Goal: Information Seeking & Learning: Check status

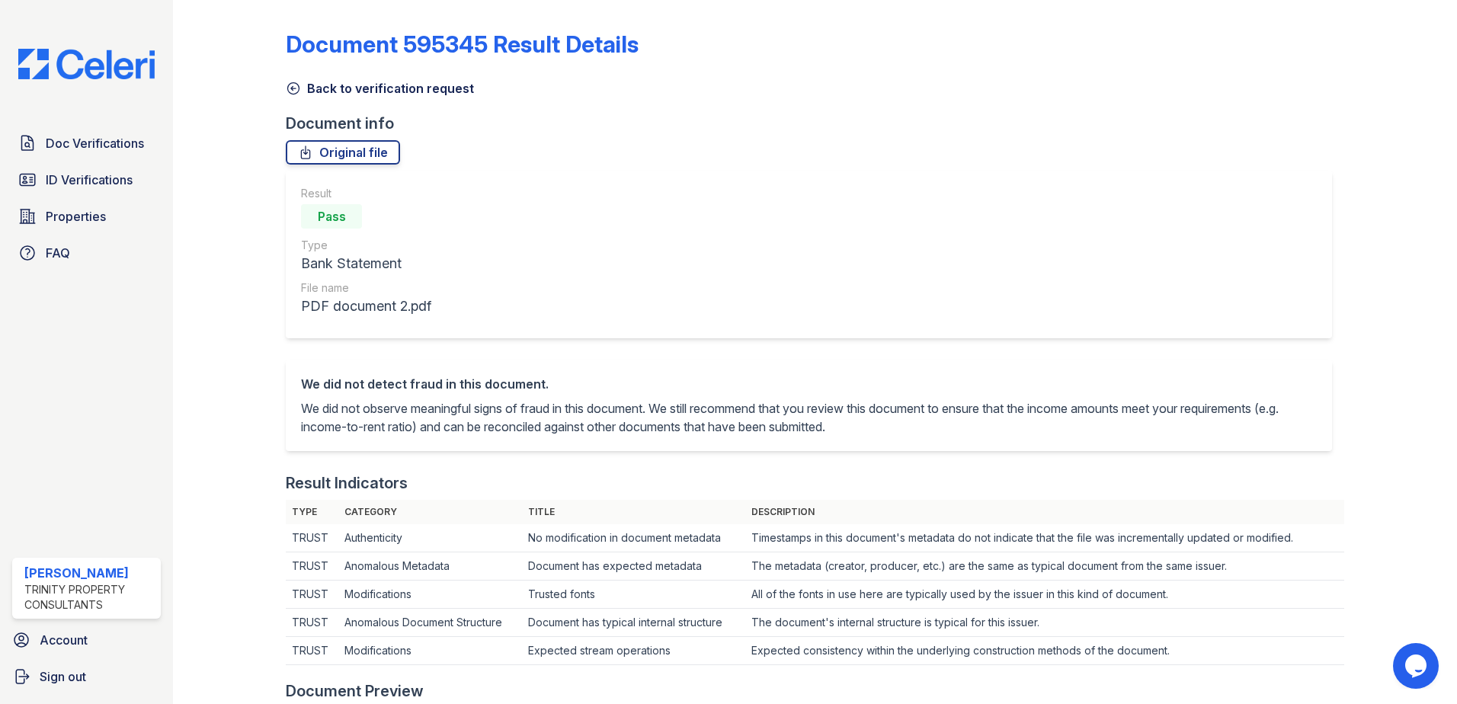
click at [101, 72] on img at bounding box center [86, 64] width 161 height 30
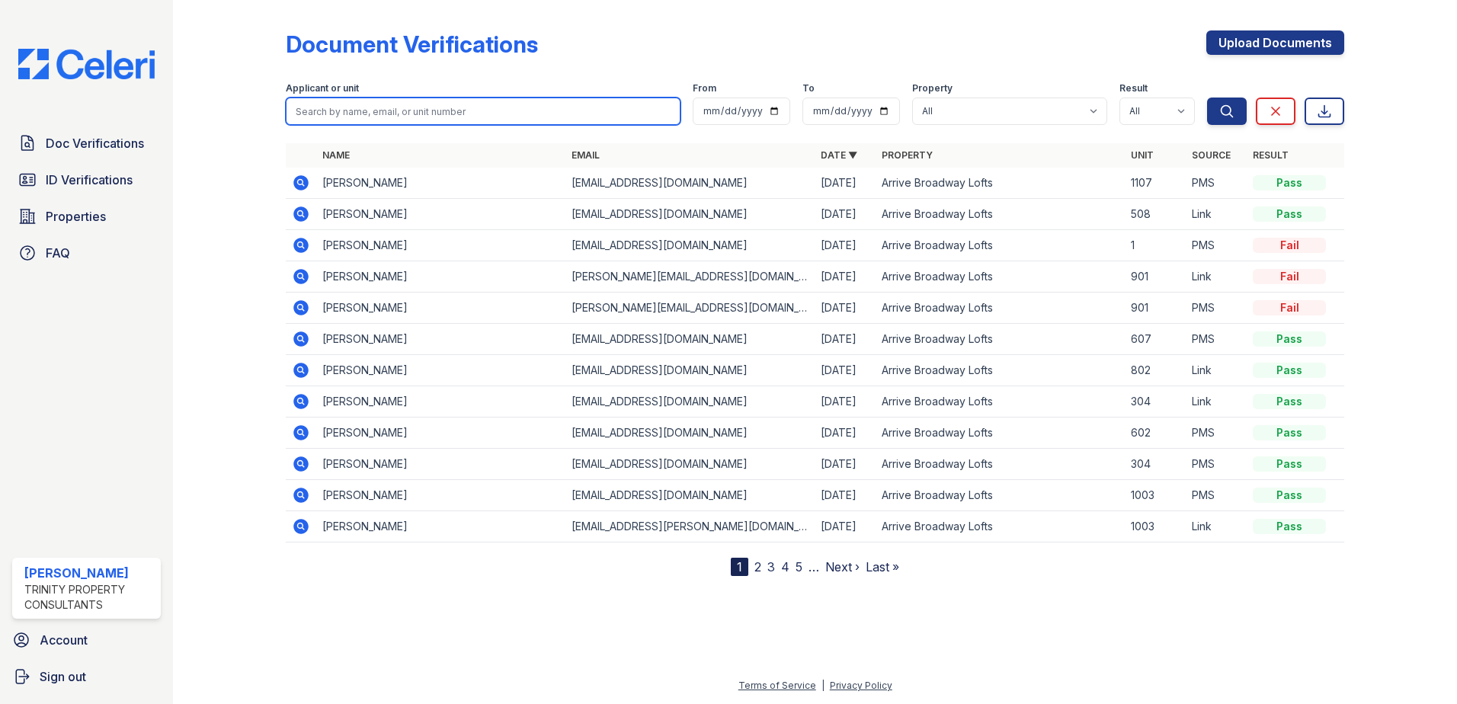
click at [412, 111] on input "search" at bounding box center [483, 111] width 395 height 27
type input "iyana"
click at [1207, 98] on button "Search" at bounding box center [1227, 111] width 40 height 27
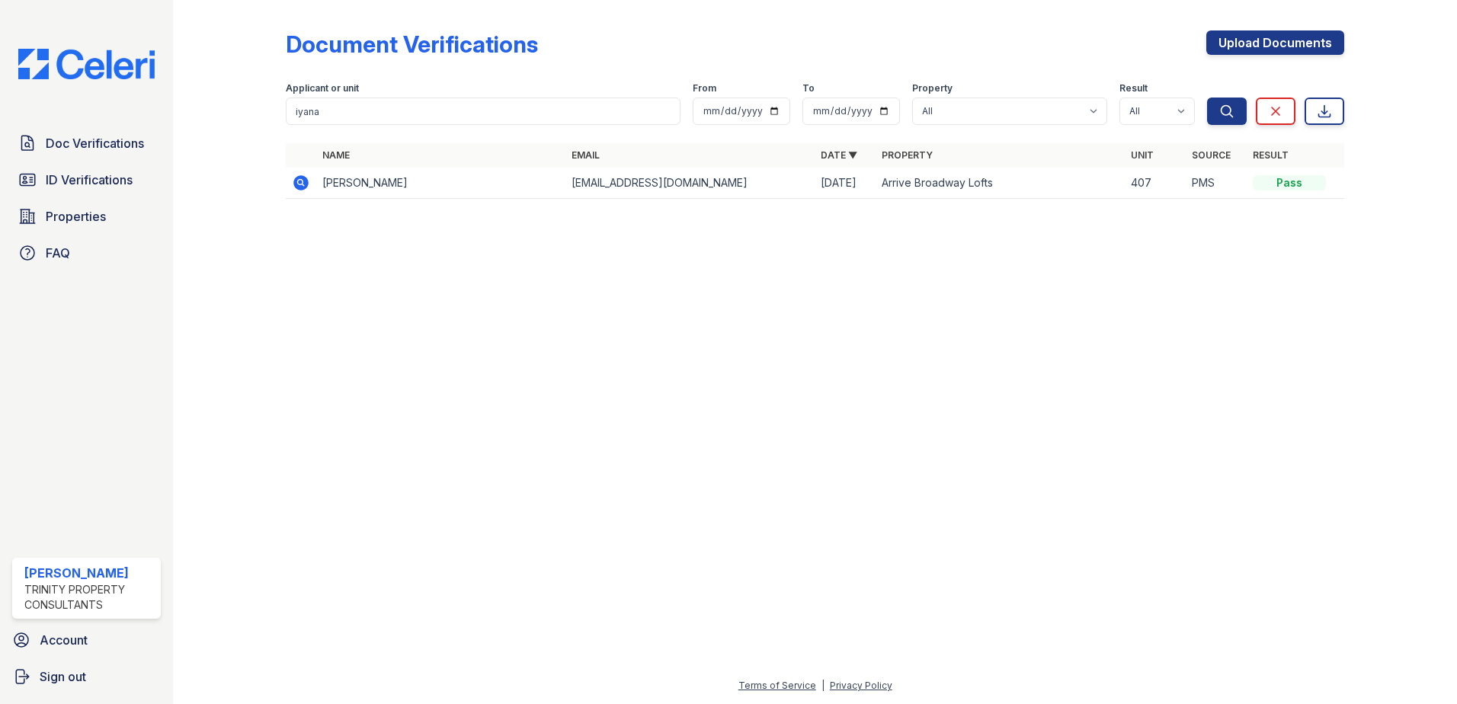
click at [303, 184] on icon at bounding box center [301, 183] width 18 height 18
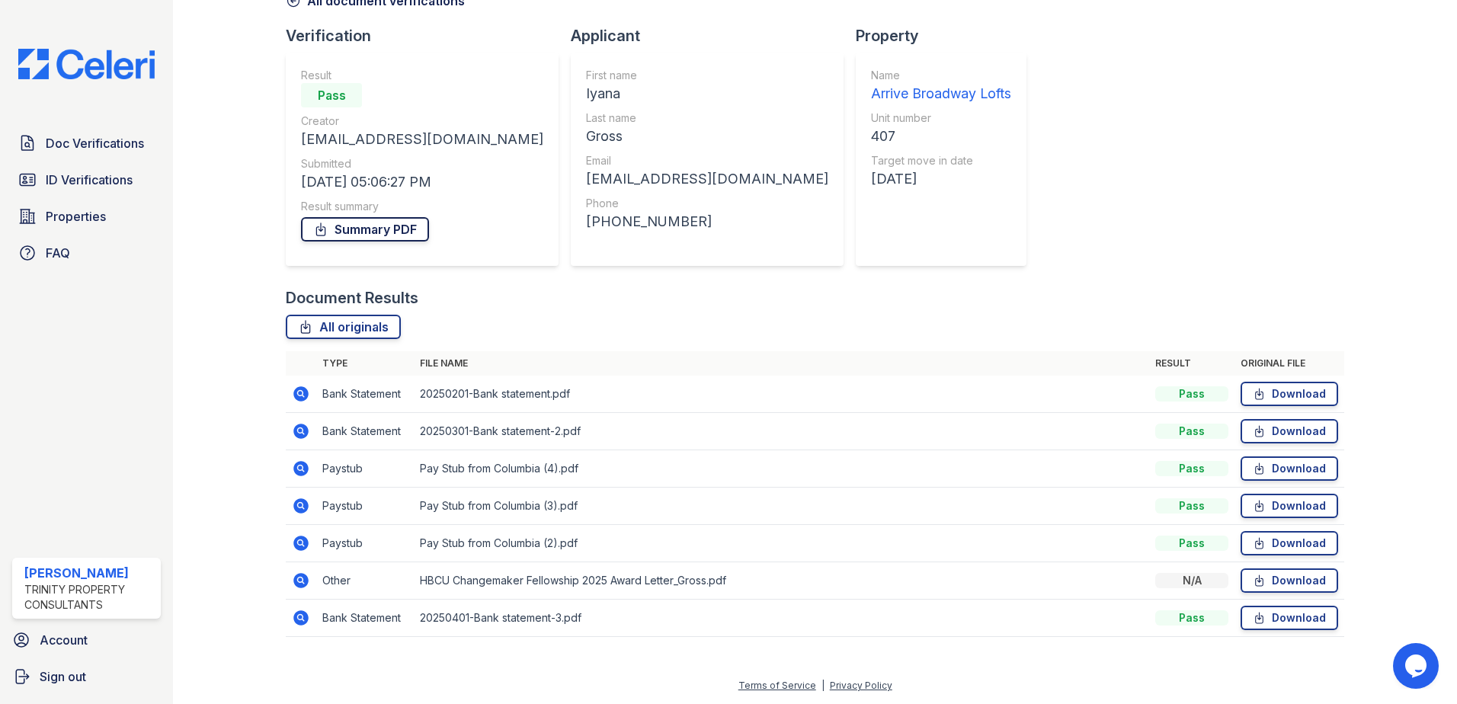
click at [363, 218] on link "Summary PDF" at bounding box center [365, 229] width 128 height 24
click at [103, 182] on span "ID Verifications" at bounding box center [89, 180] width 87 height 18
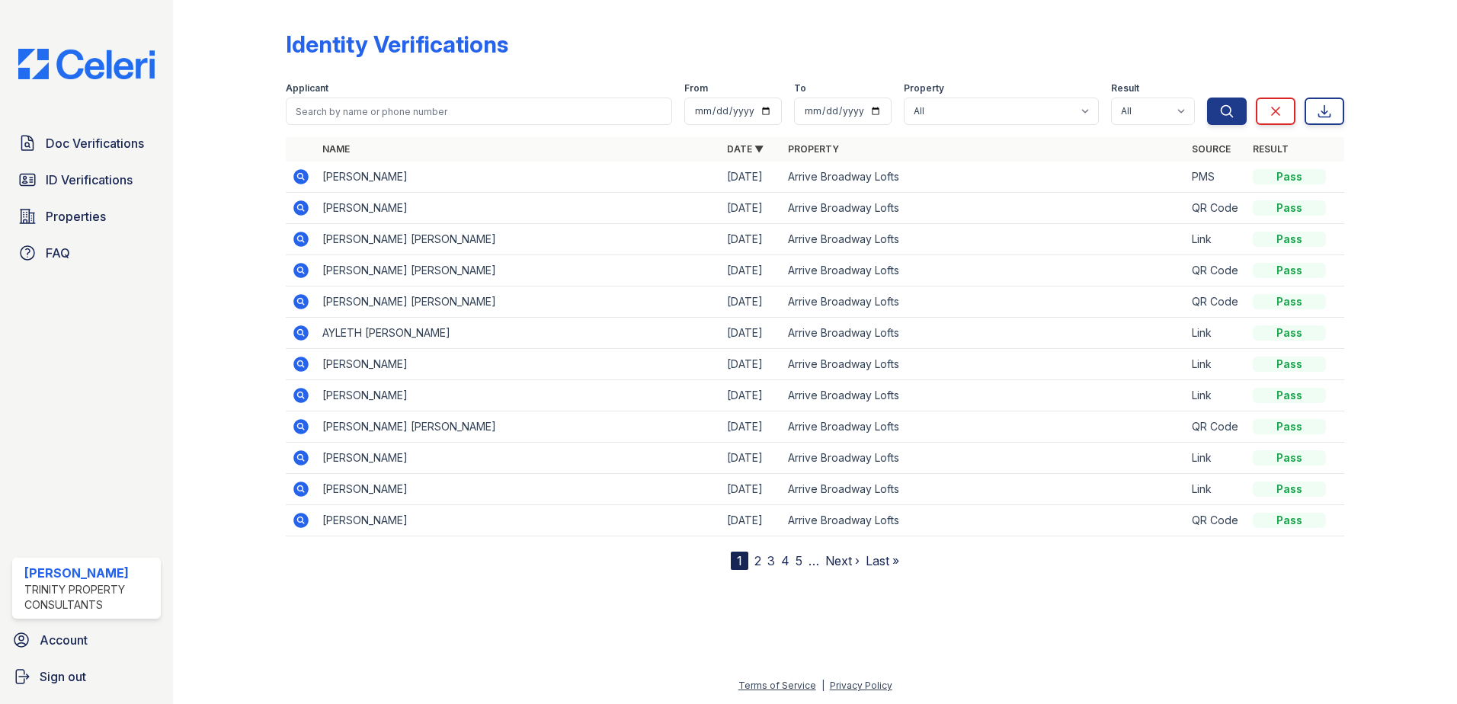
click at [418, 93] on div "Applicant" at bounding box center [479, 89] width 386 height 15
click at [414, 109] on input "search" at bounding box center [479, 111] width 386 height 27
type input "iyana"
click at [1207, 98] on button "Search" at bounding box center [1227, 111] width 40 height 27
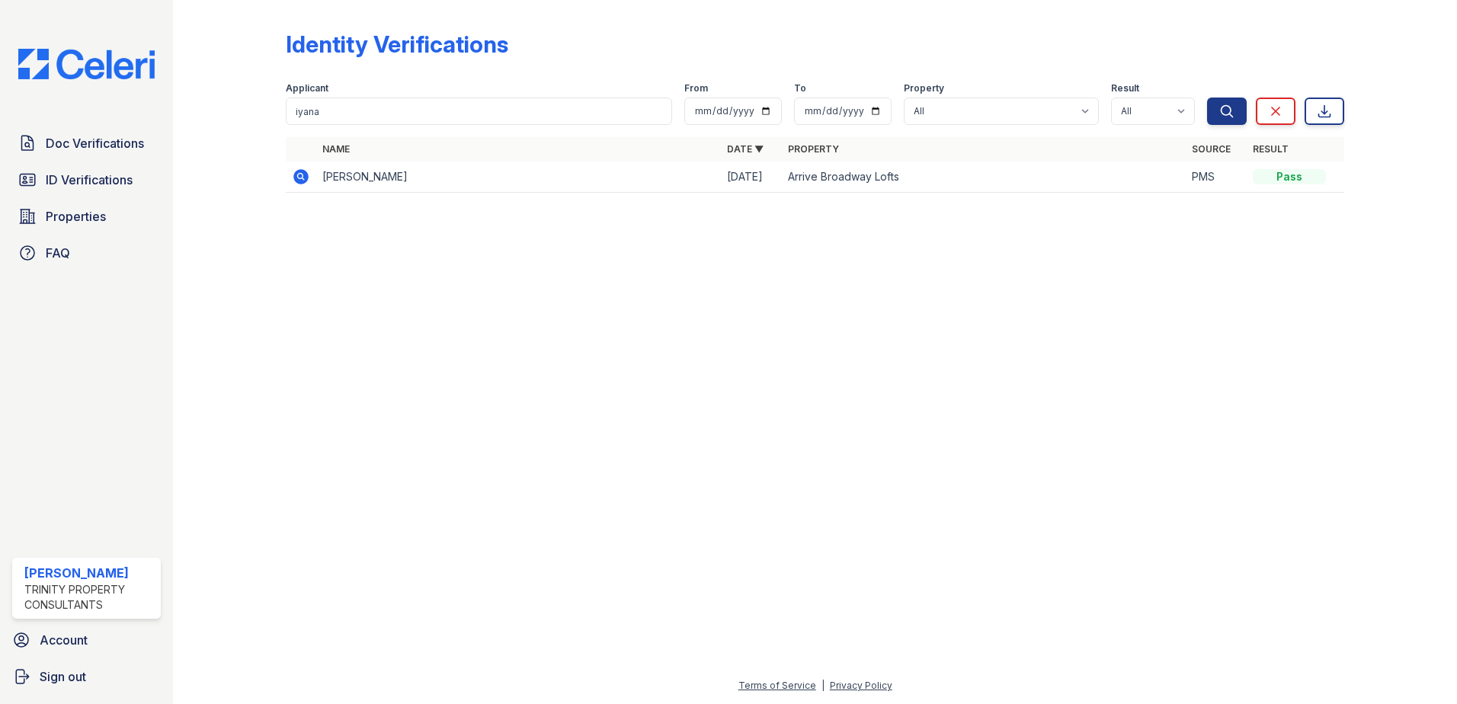
click at [312, 180] on td at bounding box center [301, 177] width 30 height 31
click at [303, 180] on icon at bounding box center [300, 176] width 15 height 15
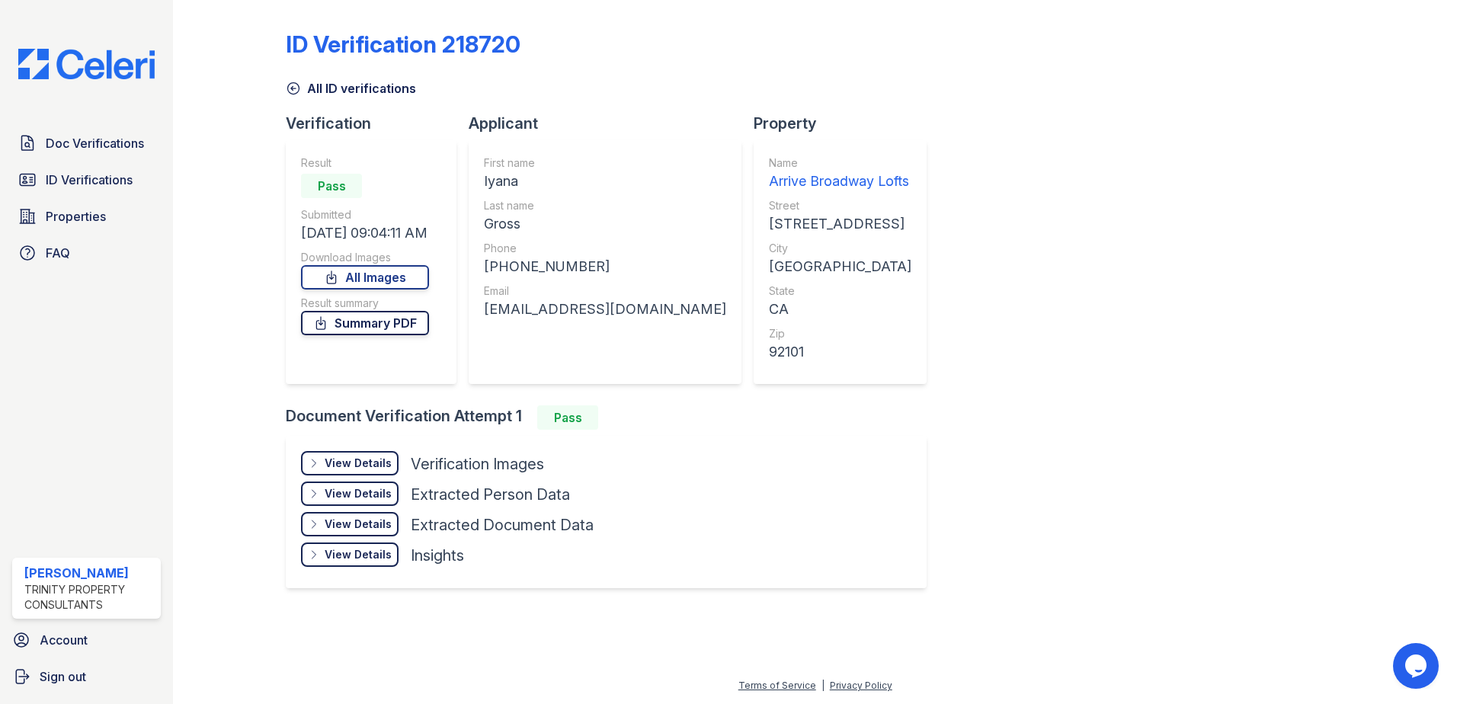
click at [409, 321] on link "Summary PDF" at bounding box center [365, 323] width 128 height 24
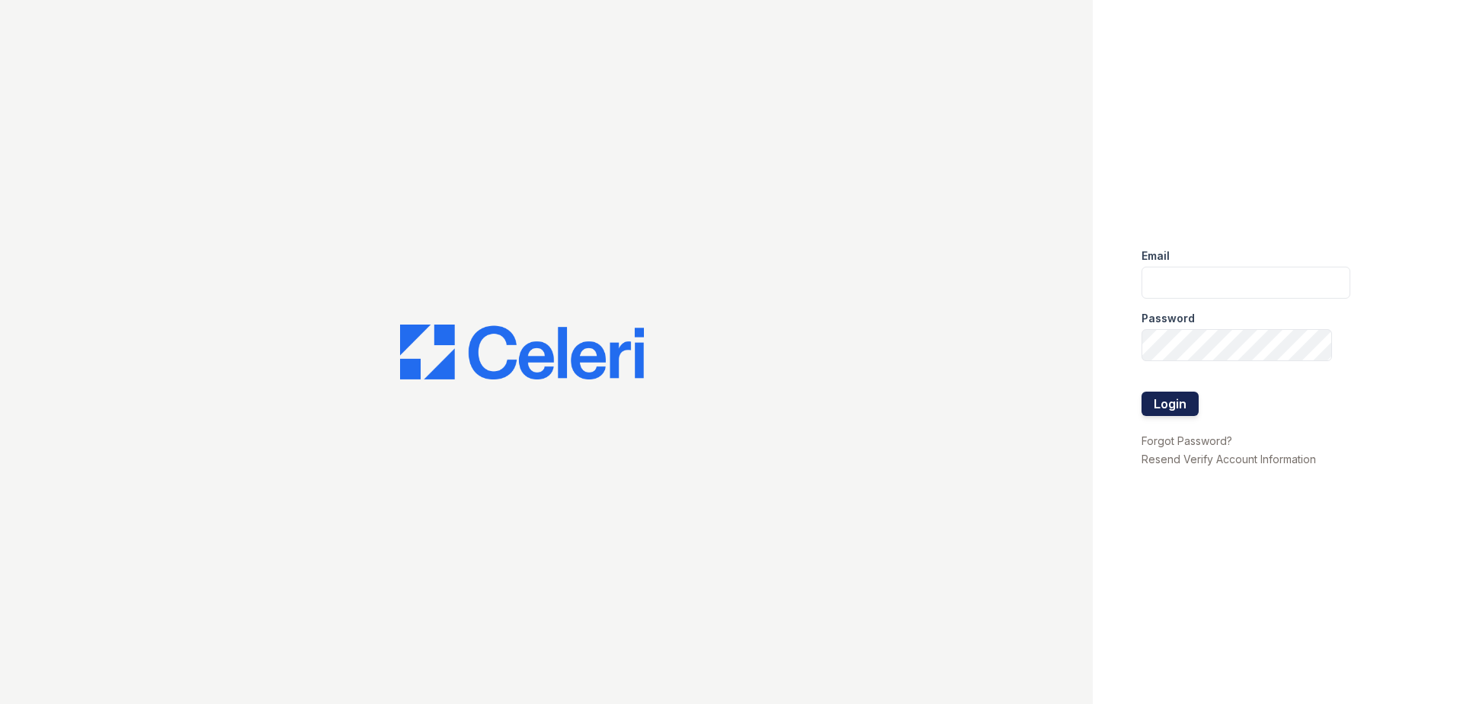
type input "rkramer@trinity-pm.com"
click at [1173, 401] on button "Login" at bounding box center [1170, 404] width 57 height 24
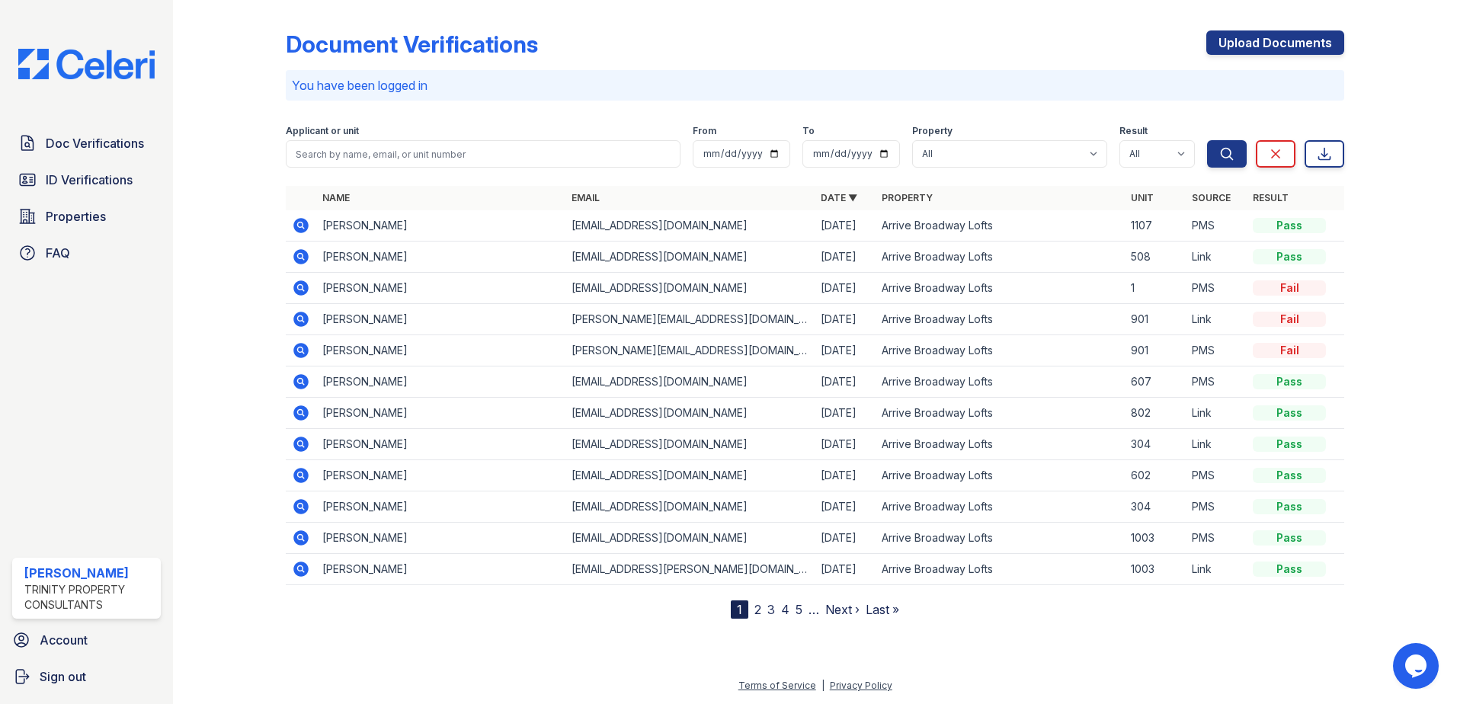
click at [97, 66] on img at bounding box center [86, 64] width 161 height 30
